Goal: Task Accomplishment & Management: Complete application form

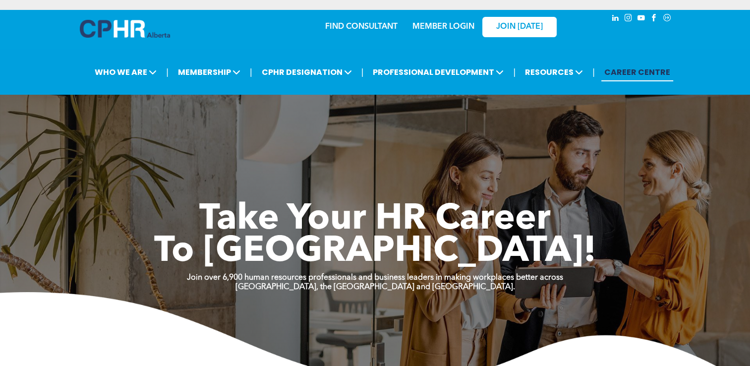
click at [454, 14] on div "MEMBER LOGIN" at bounding box center [421, 26] width 91 height 31
click at [453, 23] on link "MEMBER LOGIN" at bounding box center [443, 27] width 62 height 8
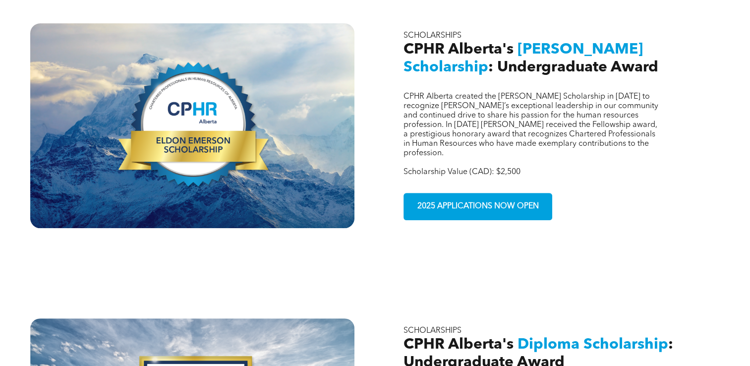
scroll to position [397, 0]
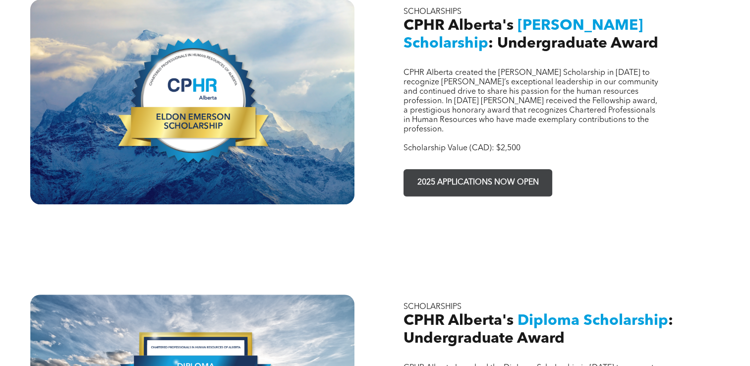
click at [485, 173] on span "2025 APPLICATIONS NOW OPEN" at bounding box center [478, 182] width 128 height 19
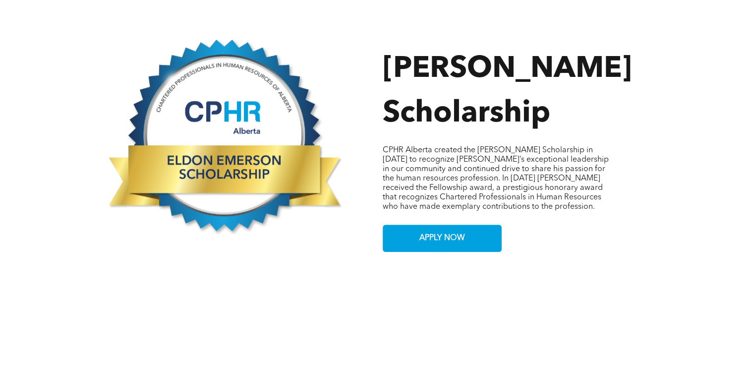
scroll to position [545, 0]
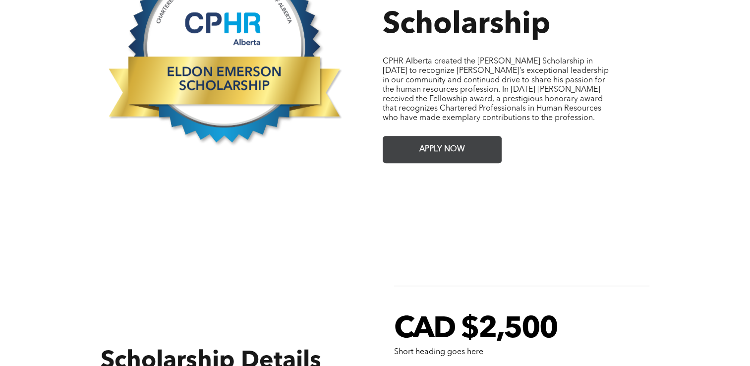
click at [469, 150] on link "APPLY NOW" at bounding box center [442, 149] width 119 height 27
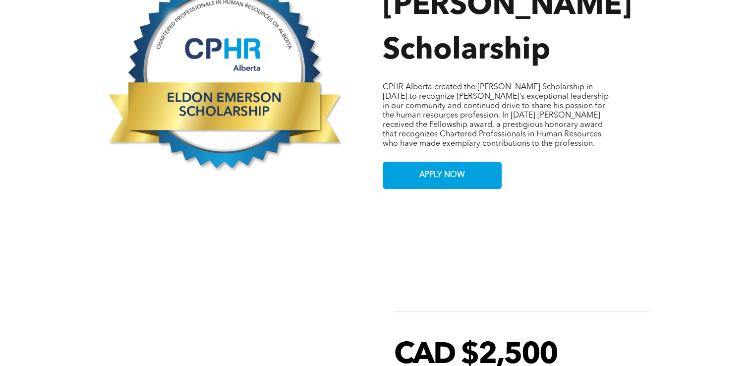
scroll to position [496, 0]
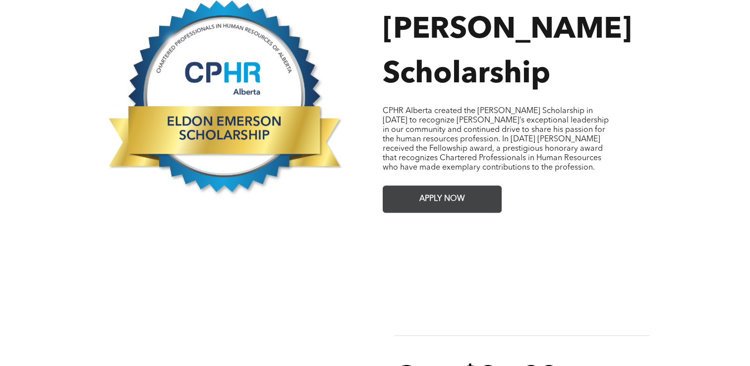
click at [462, 201] on link "APPLY NOW" at bounding box center [442, 198] width 119 height 27
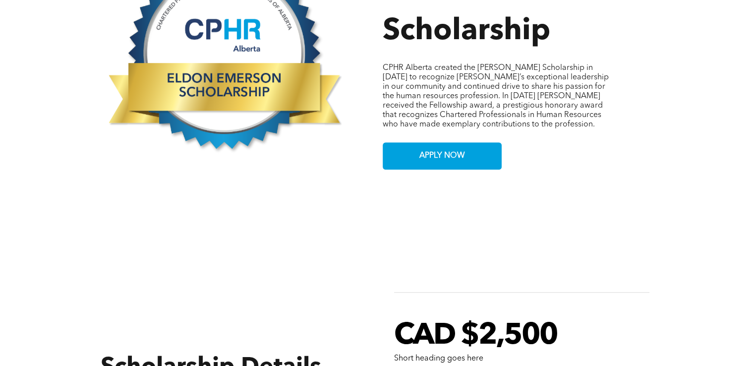
scroll to position [595, 0]
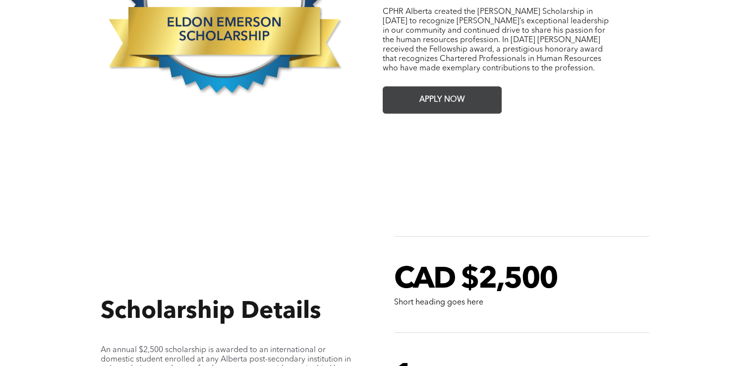
click at [441, 96] on span "APPLY NOW" at bounding box center [442, 99] width 53 height 19
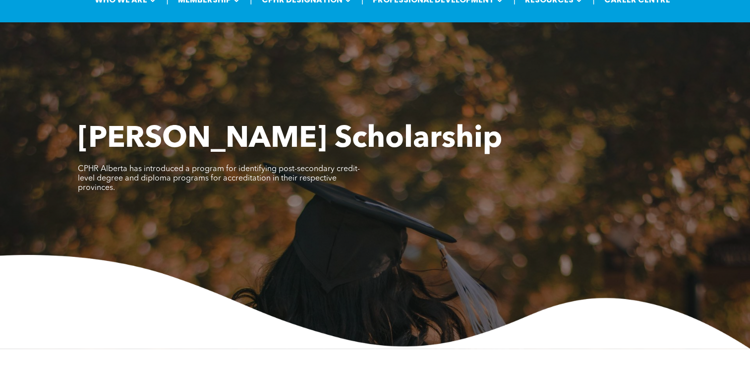
scroll to position [0, 0]
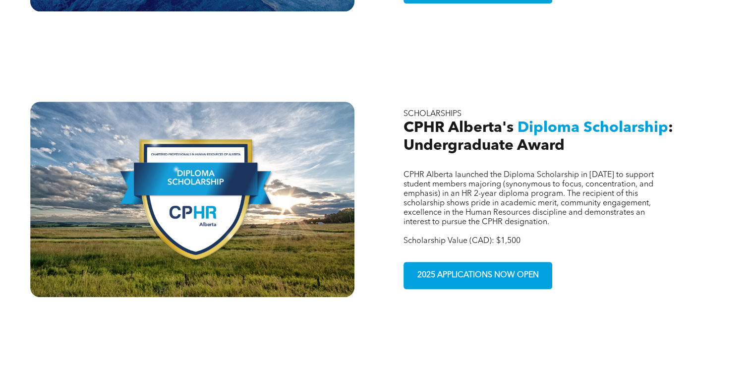
scroll to position [595, 0]
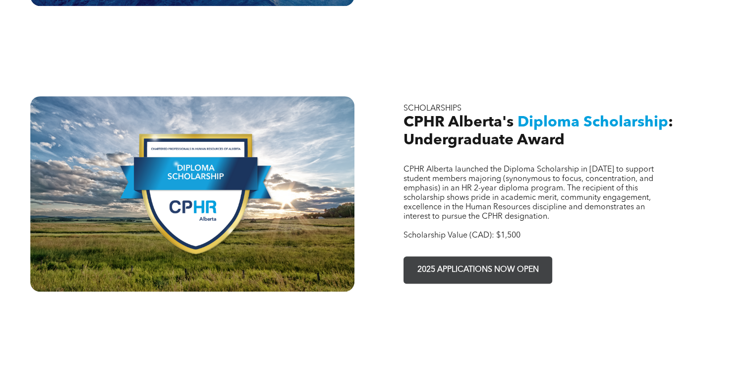
click at [468, 260] on span "2025 APPLICATIONS NOW OPEN" at bounding box center [478, 269] width 128 height 19
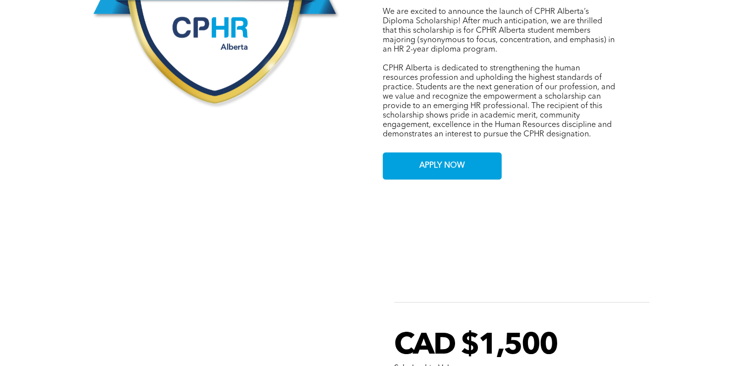
scroll to position [694, 0]
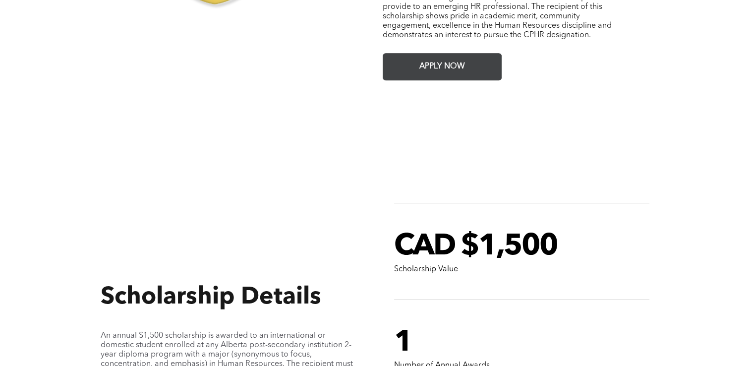
click at [450, 57] on span "APPLY NOW" at bounding box center [442, 66] width 53 height 19
click at [416, 57] on span "APPLY NOW" at bounding box center [442, 66] width 53 height 19
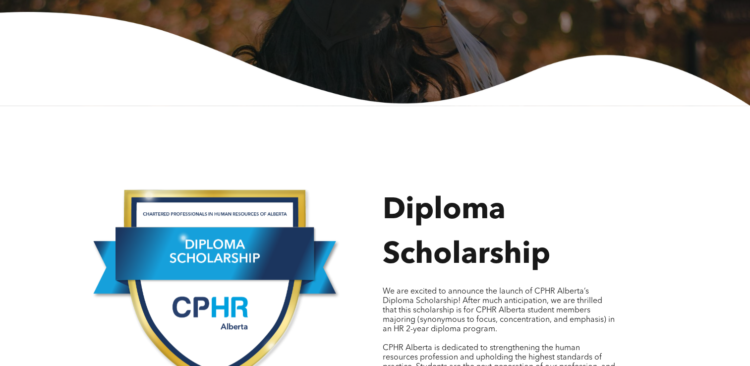
scroll to position [397, 0]
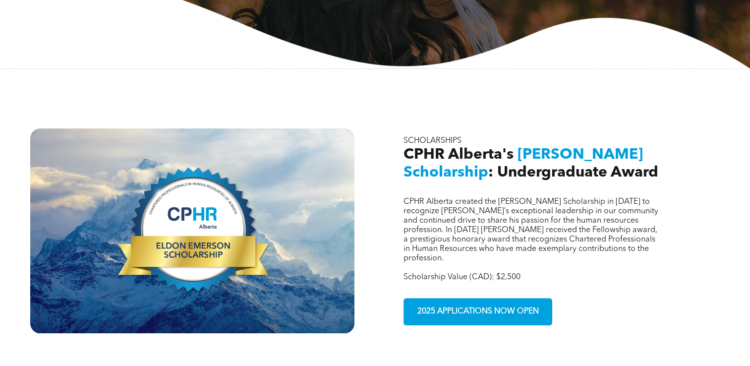
scroll to position [347, 0]
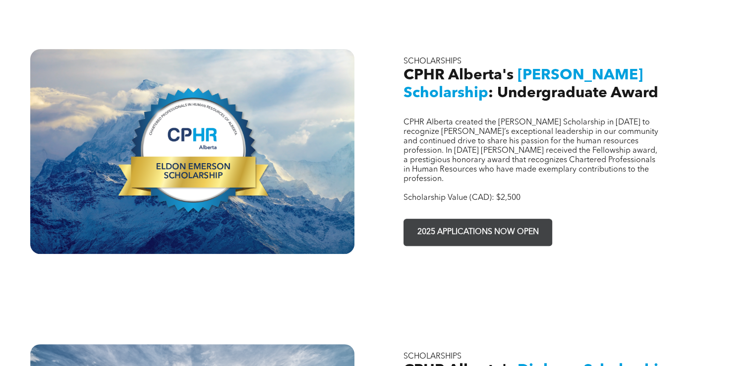
click at [460, 224] on span "2025 APPLICATIONS NOW OPEN" at bounding box center [478, 232] width 128 height 19
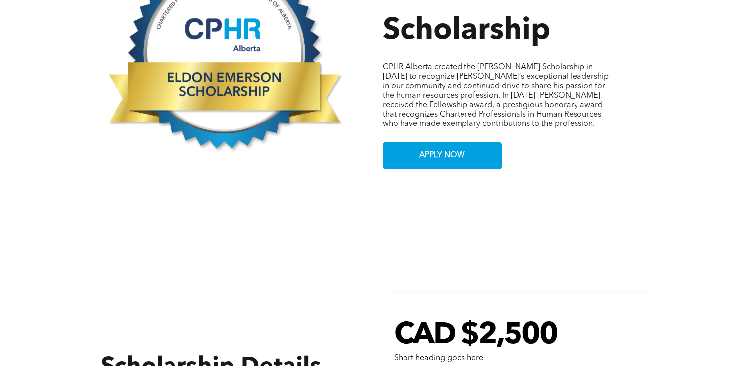
scroll to position [545, 0]
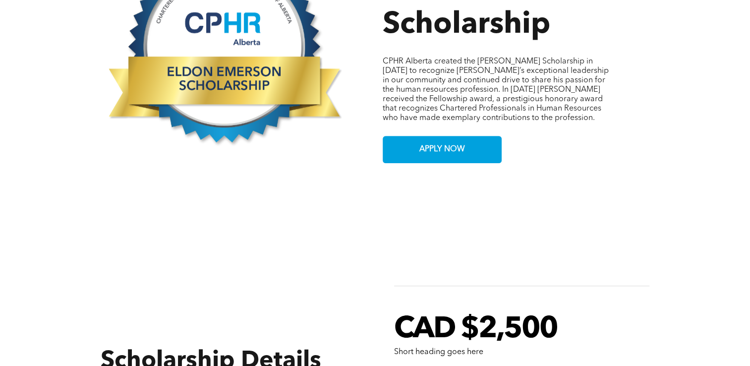
click at [448, 156] on div "Button [PERSON_NAME] Scholarship CPHR Alberta created the [PERSON_NAME] Scholar…" at bounding box center [375, 34] width 750 height 317
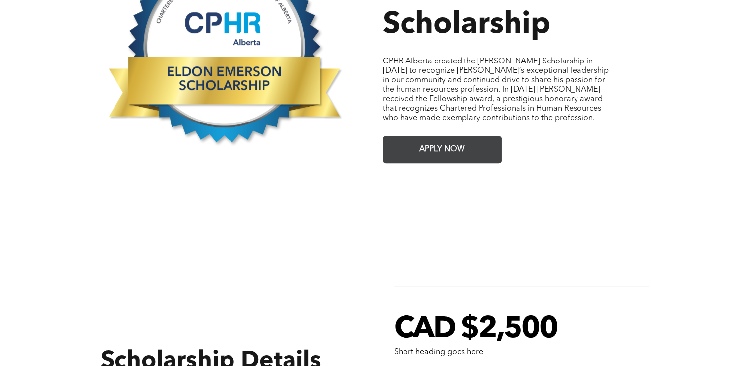
click at [450, 151] on link "APPLY NOW" at bounding box center [442, 149] width 119 height 27
